Goal: Information Seeking & Learning: Learn about a topic

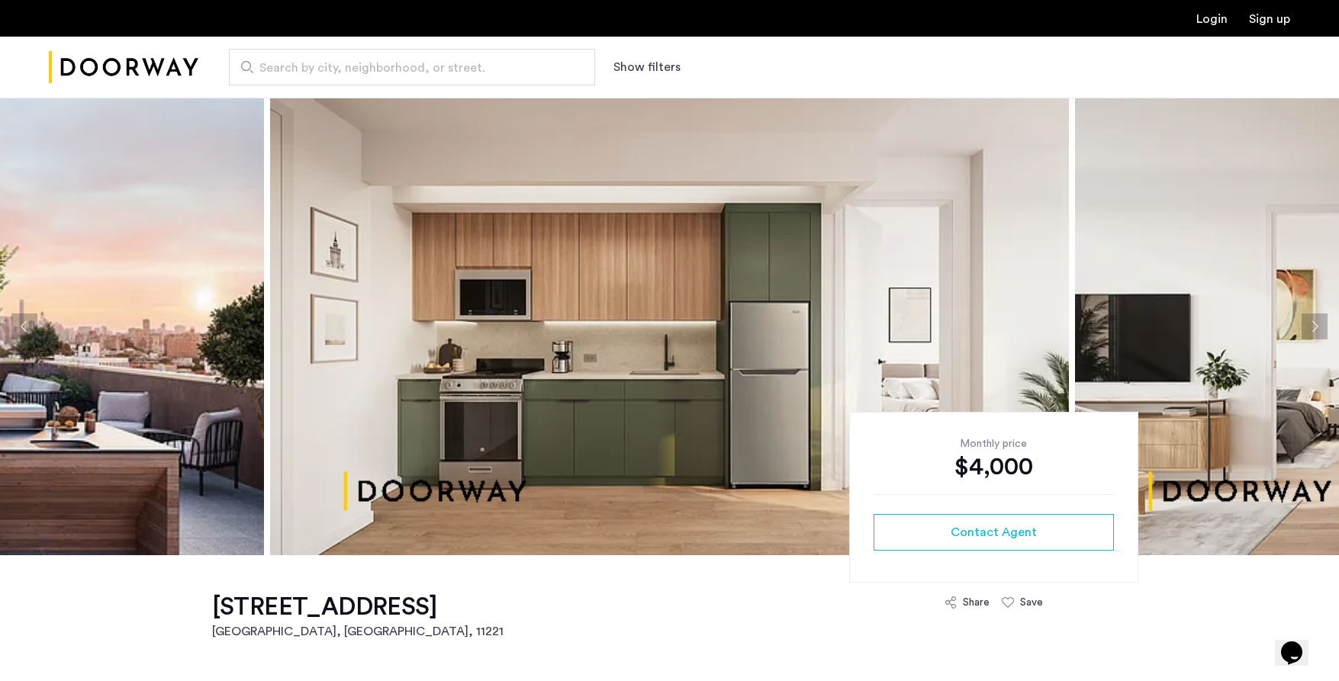
click at [1314, 319] on button "Next apartment" at bounding box center [1315, 327] width 26 height 26
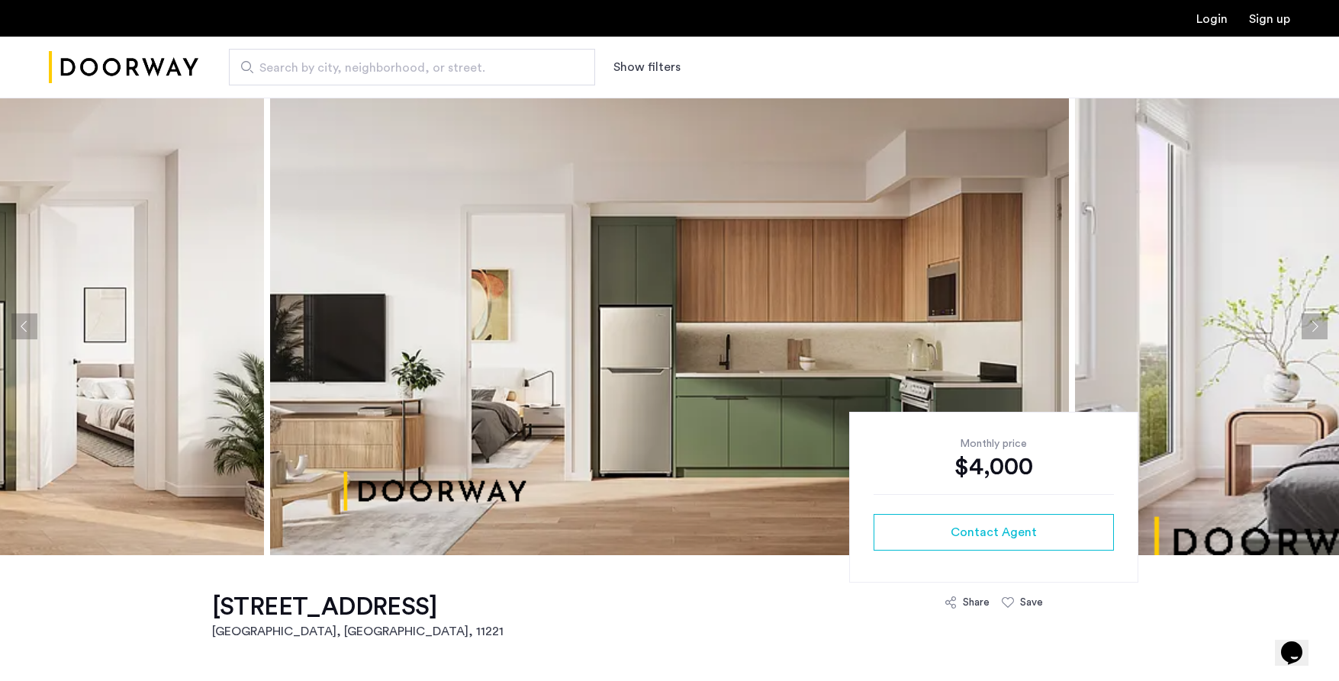
click at [1313, 318] on button "Next apartment" at bounding box center [1315, 327] width 26 height 26
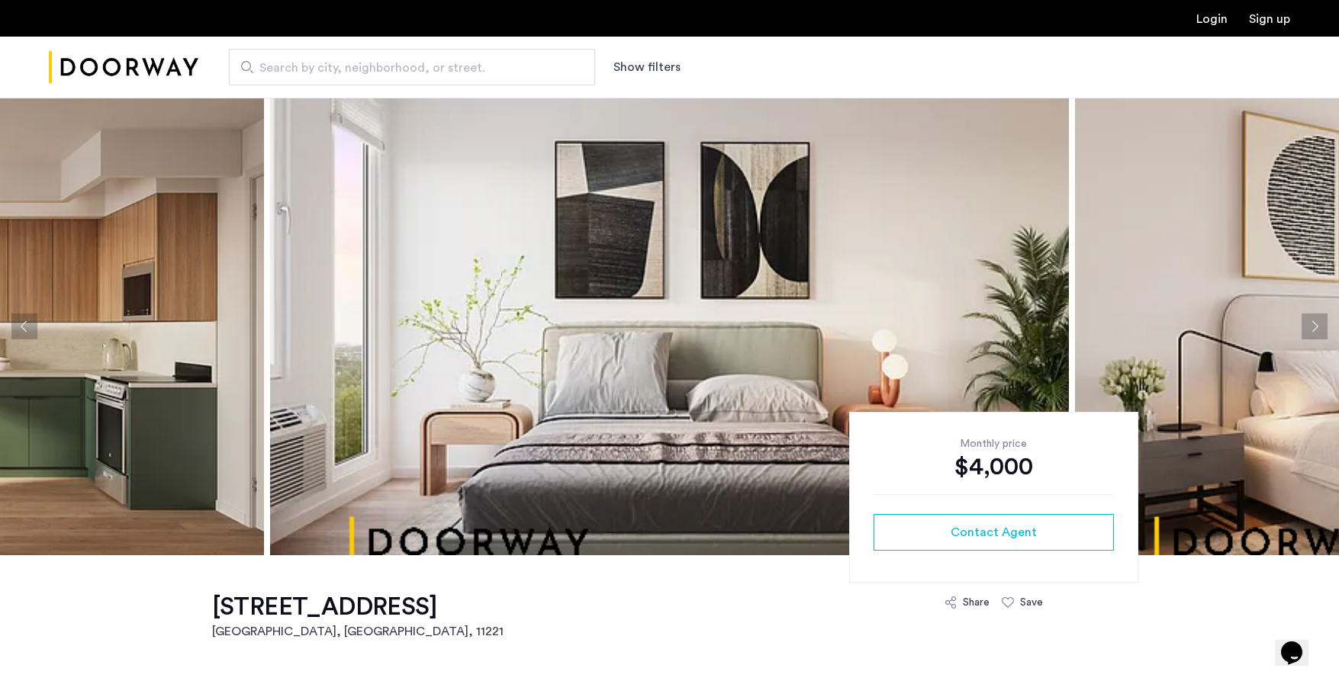
click at [1313, 318] on button "Next apartment" at bounding box center [1315, 327] width 26 height 26
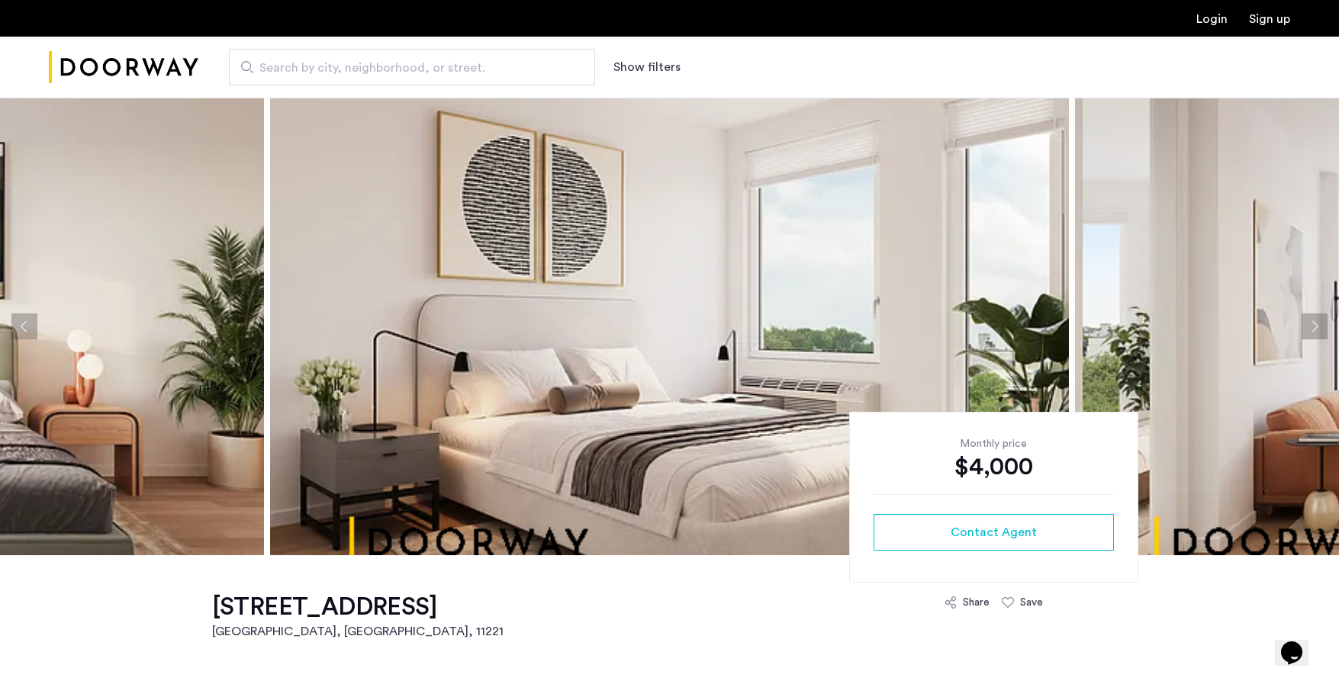
click at [1313, 318] on button "Next apartment" at bounding box center [1315, 327] width 26 height 26
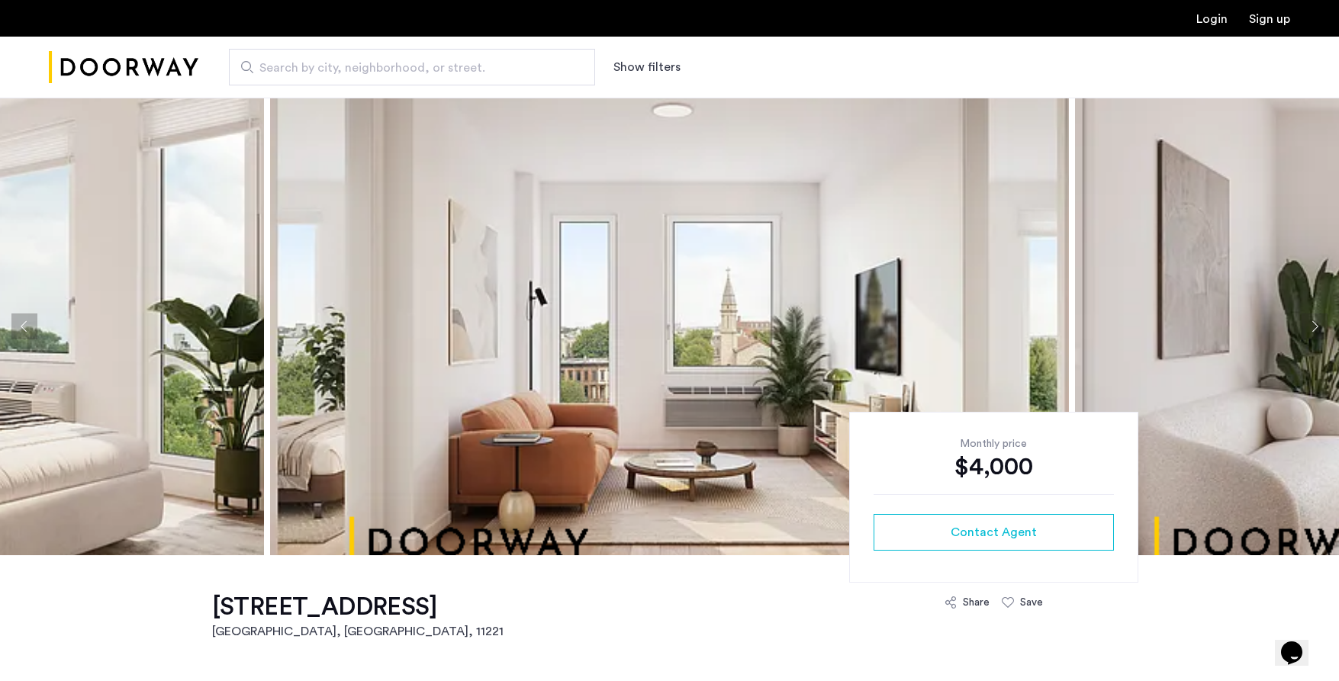
click at [1313, 319] on button "Next apartment" at bounding box center [1315, 327] width 26 height 26
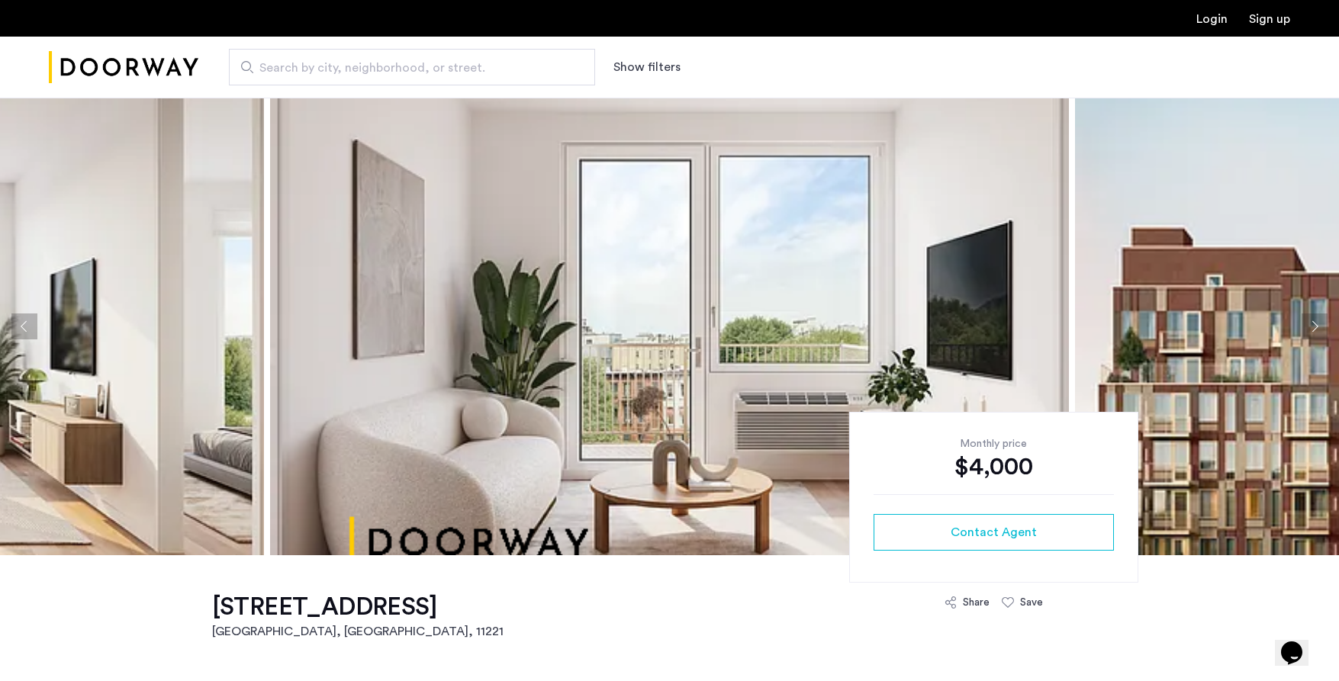
click at [1313, 319] on button "Next apartment" at bounding box center [1315, 327] width 26 height 26
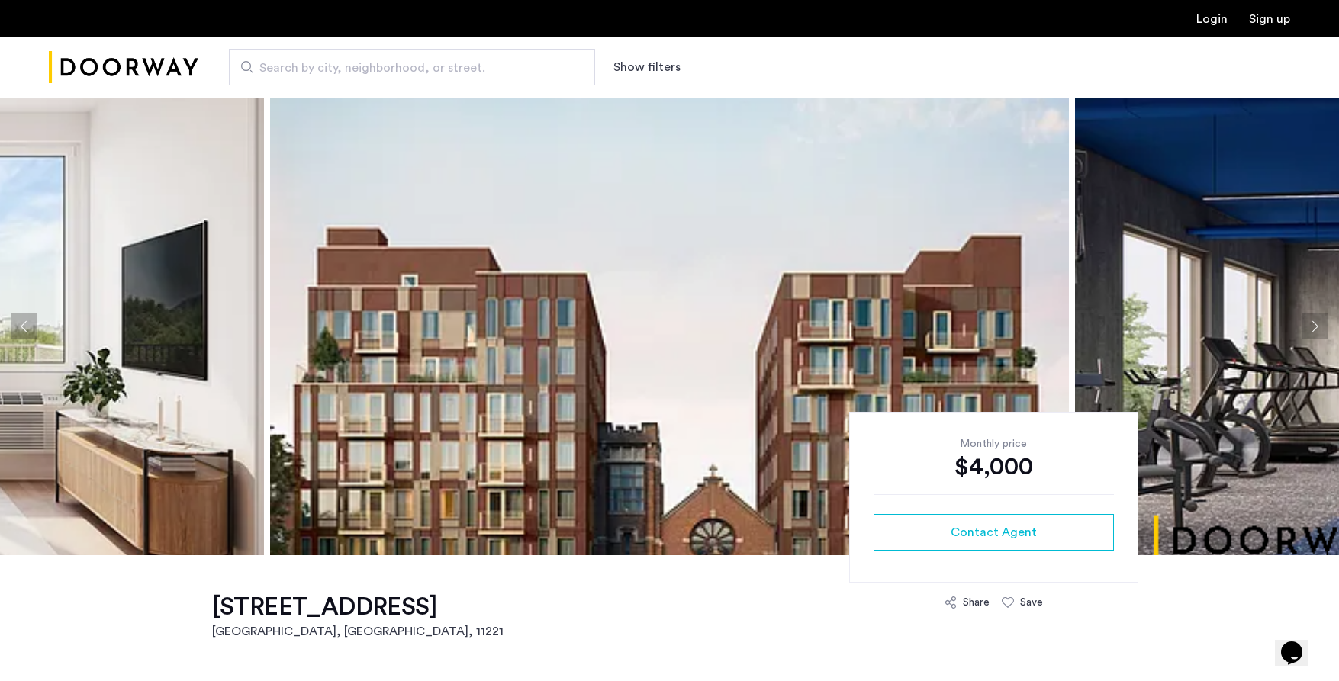
click at [1313, 319] on button "Next apartment" at bounding box center [1315, 327] width 26 height 26
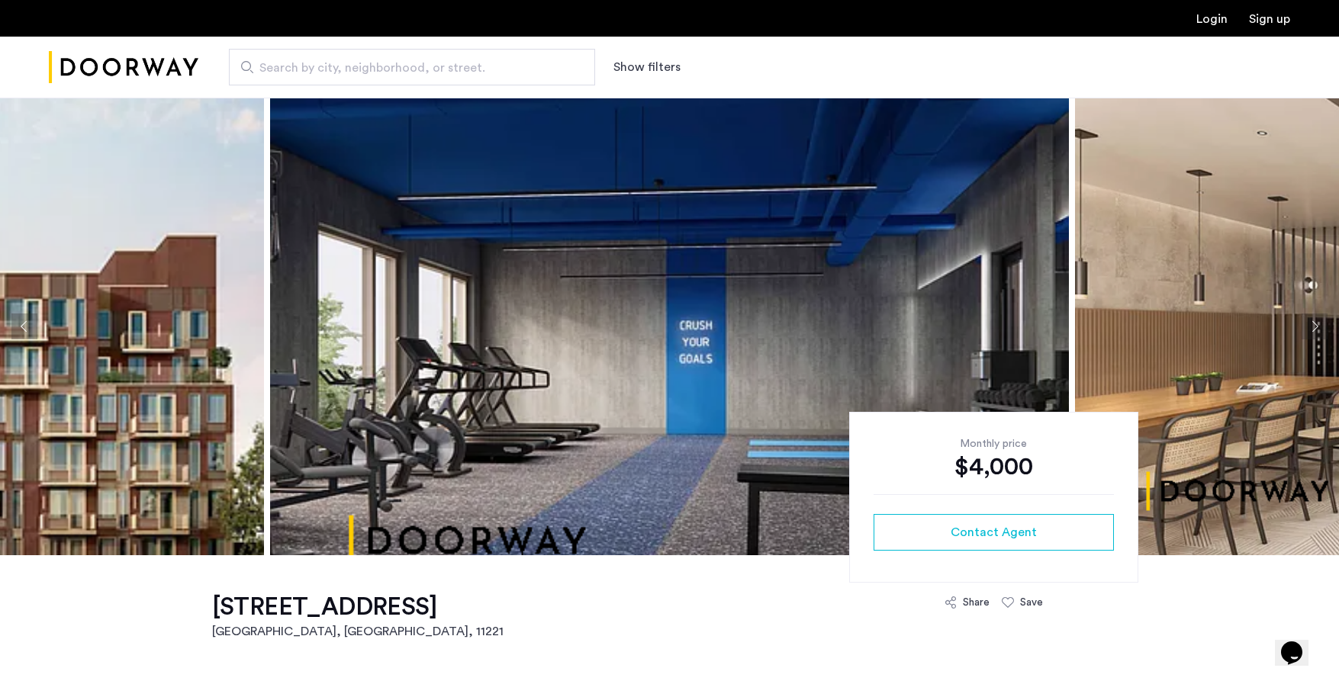
click at [1313, 319] on button "Next apartment" at bounding box center [1315, 327] width 26 height 26
